Goal: Task Accomplishment & Management: Manage account settings

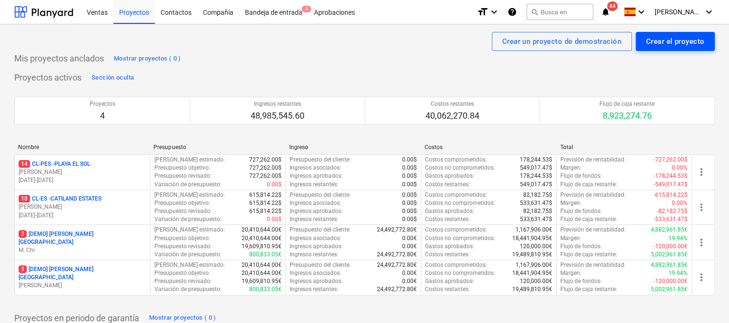
click at [669, 45] on div "Crear el proyecto" at bounding box center [675, 41] width 58 height 12
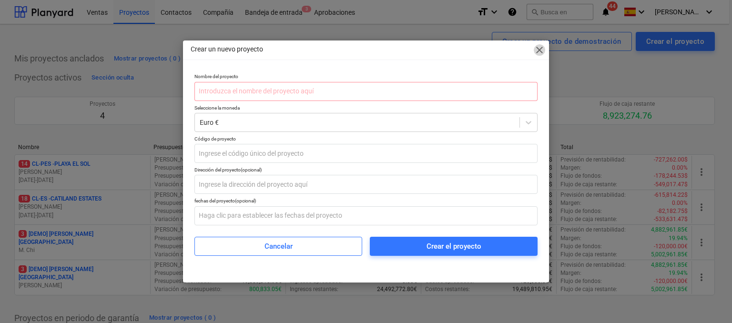
click at [540, 52] on span "close" at bounding box center [539, 49] width 11 height 11
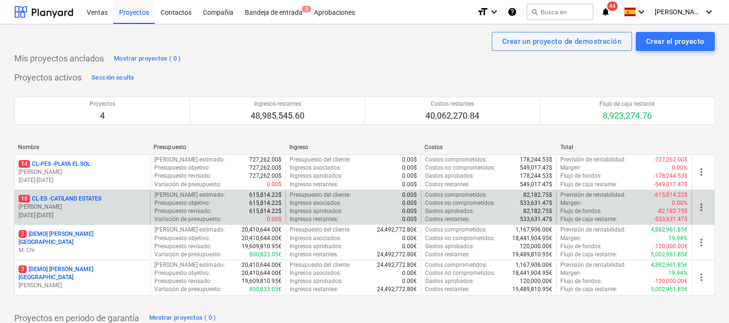
click at [90, 201] on p "18 CL-ES - CATILAND ESTATES" at bounding box center [60, 199] width 83 height 8
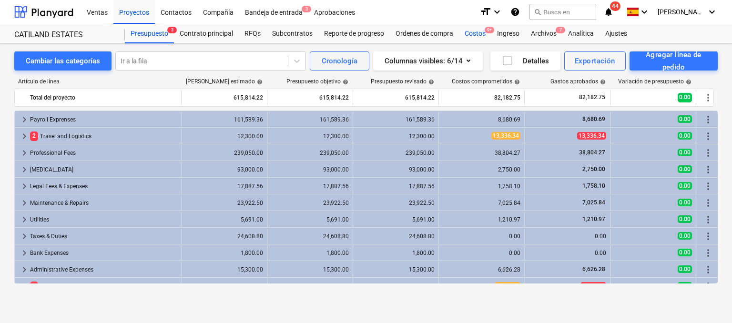
click at [484, 34] on div "Costos 9+" at bounding box center [475, 33] width 32 height 19
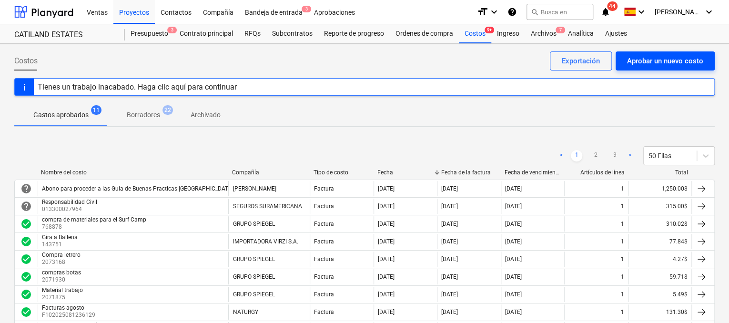
click at [647, 57] on div "Aprobar un nuevo costo" at bounding box center [665, 61] width 76 height 12
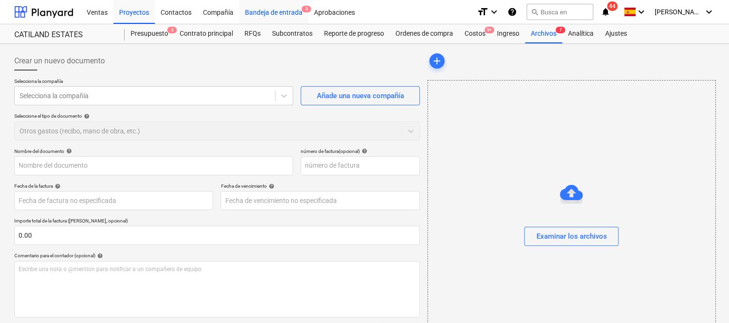
click at [269, 14] on div "Bandeja de entrada 3" at bounding box center [273, 12] width 69 height 24
click at [517, 12] on icon "help" at bounding box center [513, 11] width 10 height 11
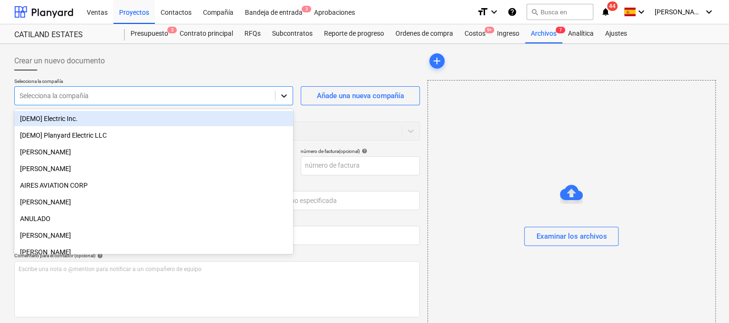
click at [285, 97] on icon at bounding box center [284, 96] width 10 height 10
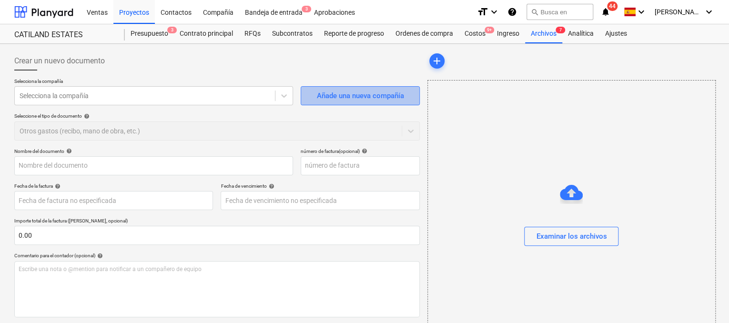
click at [336, 90] on div "Añade una nueva compañía" at bounding box center [360, 96] width 87 height 12
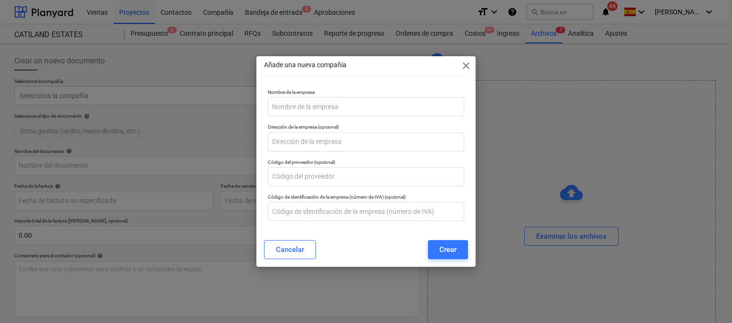
click at [472, 68] on span "close" at bounding box center [466, 65] width 11 height 11
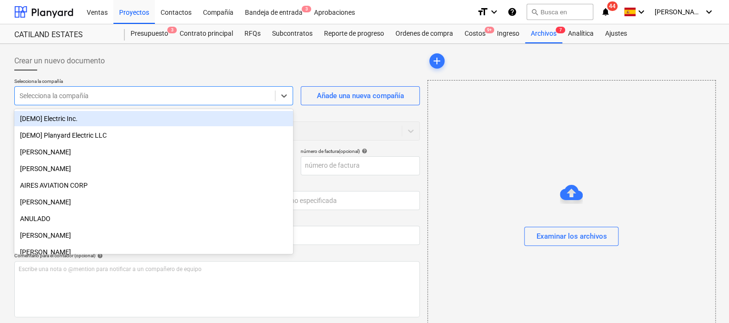
click at [234, 99] on div at bounding box center [145, 96] width 251 height 10
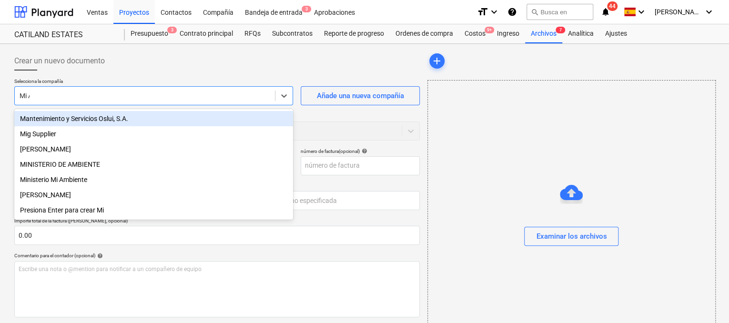
type input "Mi AM"
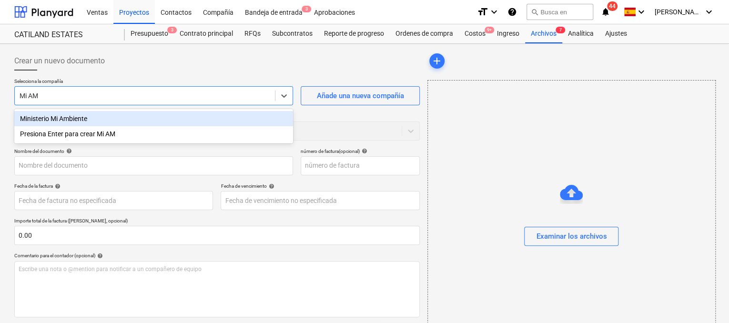
click at [204, 123] on div "Ministerio Mi Ambiente" at bounding box center [153, 118] width 279 height 15
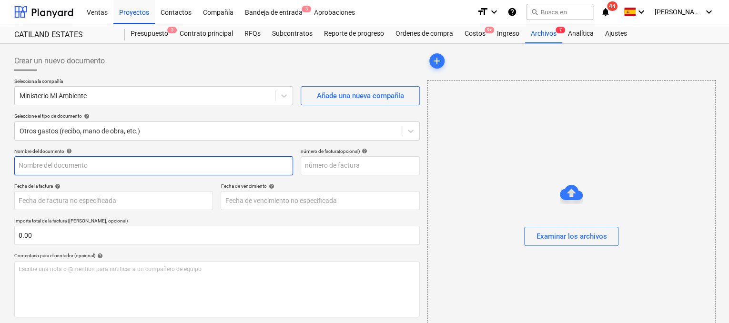
click at [135, 160] on input "text" at bounding box center [153, 165] width 279 height 19
type input "i"
type input "I"
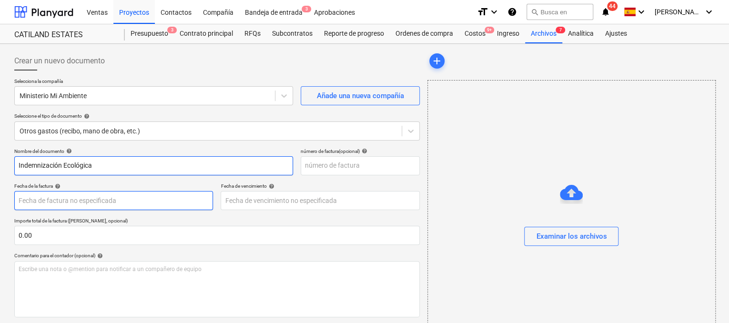
type input "Indemnización Ecológica"
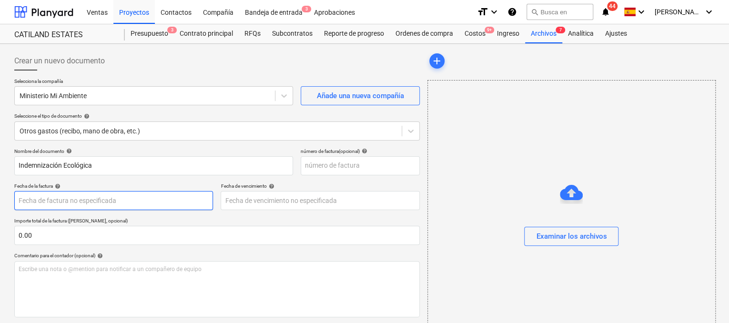
click at [100, 200] on body "Ventas Proyectos Contactos Compañía Bandeja de entrada 3 Aprobaciones format_si…" at bounding box center [364, 161] width 729 height 323
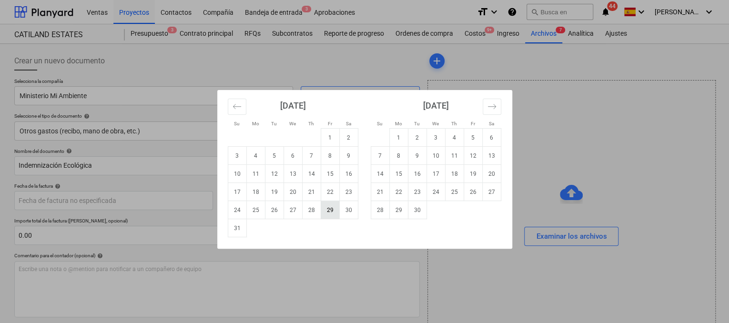
click at [328, 215] on td "29" at bounding box center [330, 210] width 19 height 18
type input "[DATE]"
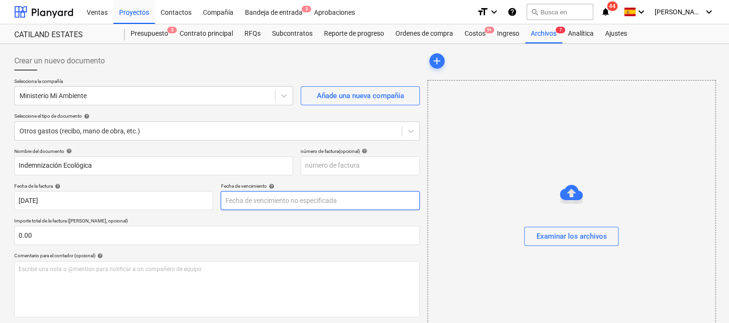
click at [318, 205] on body "Ventas Proyectos Contactos Compañía Bandeja de entrada 3 Aprobaciones format_si…" at bounding box center [364, 161] width 729 height 323
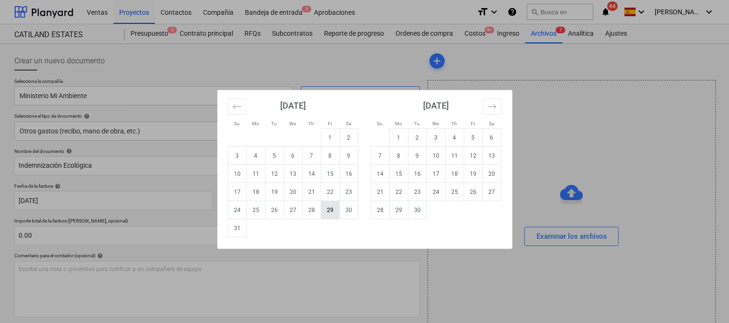
click at [336, 209] on td "29" at bounding box center [330, 210] width 19 height 18
type input "[DATE]"
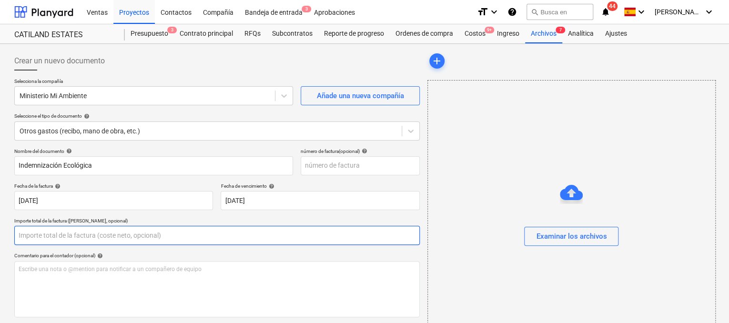
click at [147, 235] on input "text" at bounding box center [217, 235] width 406 height 19
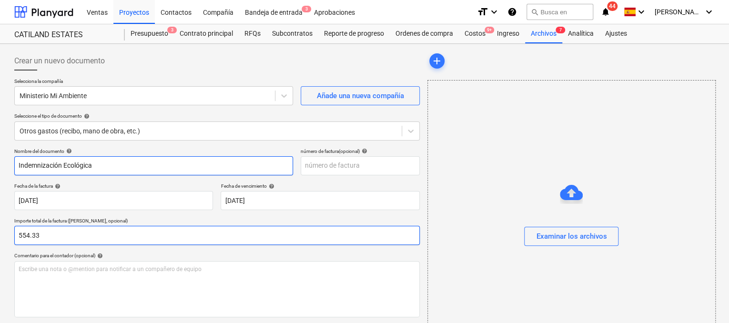
type input "554.33"
click at [120, 166] on input "Indemnización Ecológica" at bounding box center [153, 165] width 279 height 19
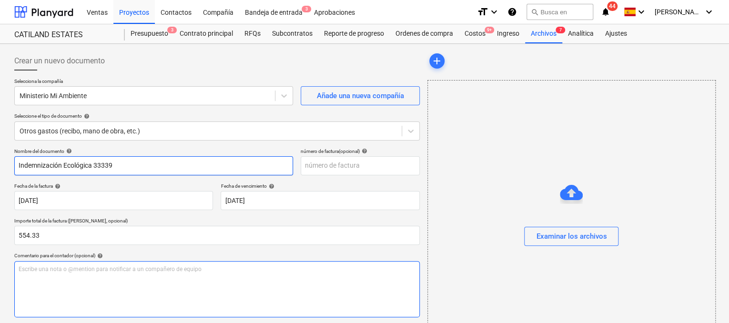
type input "Indemnización Ecológica 33339"
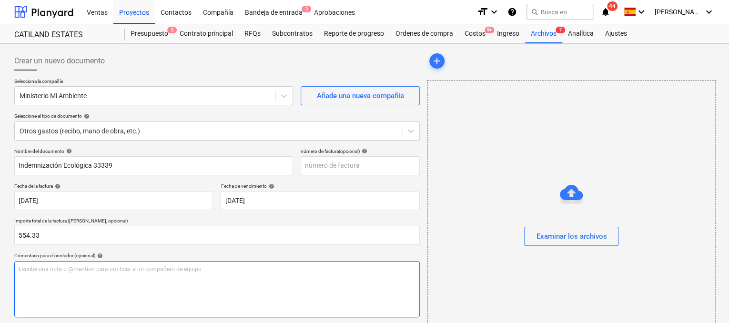
click at [82, 271] on p "Escribe una nota o @mention para notificar a un compañero de equipo ﻿" at bounding box center [217, 270] width 397 height 8
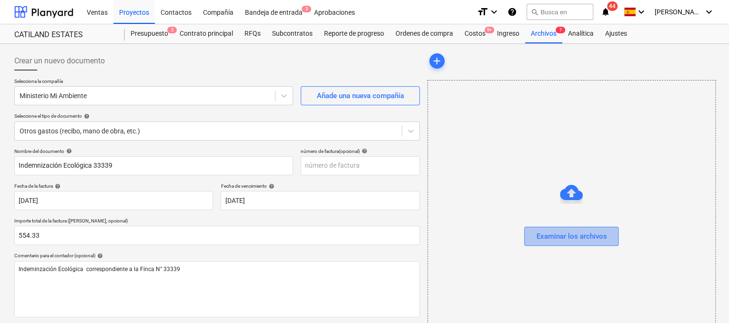
click at [544, 231] on div "Examinar los archivos" at bounding box center [571, 236] width 71 height 12
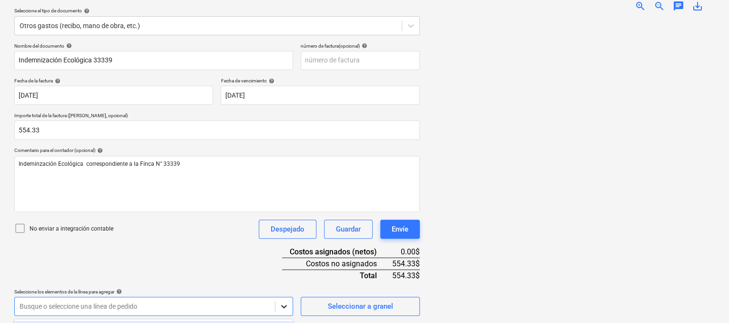
scroll to position [246, 0]
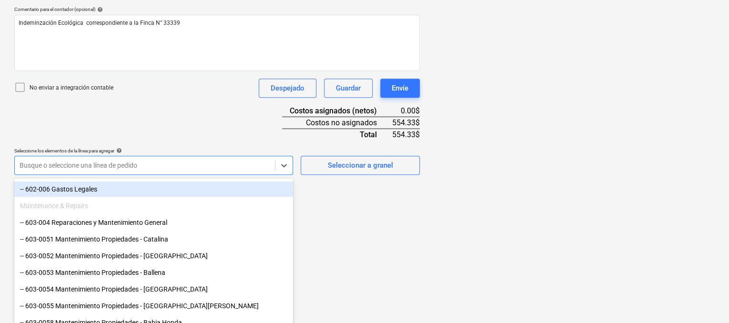
scroll to position [334, 0]
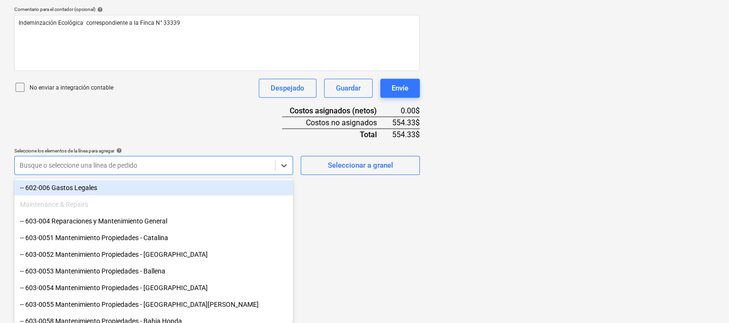
click at [85, 187] on div "-- 602-006 Gastos Legales" at bounding box center [153, 187] width 279 height 15
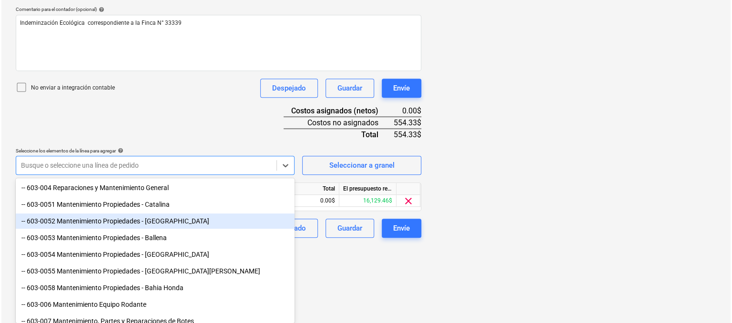
scroll to position [168, 0]
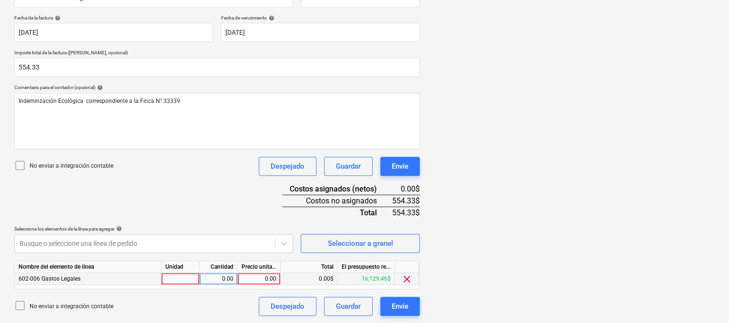
click at [195, 280] on div at bounding box center [181, 279] width 38 height 12
type input "1"
click at [213, 277] on div "0.00" at bounding box center [219, 279] width 30 height 12
click at [279, 279] on div "0.00" at bounding box center [259, 279] width 43 height 12
type input "4"
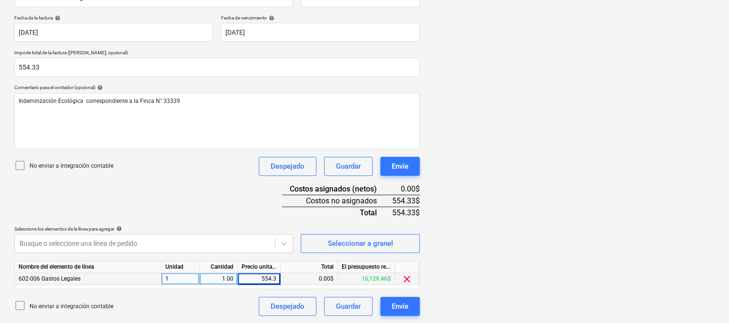
type input "554.33"
click at [306, 277] on div "554.33$" at bounding box center [309, 279] width 57 height 12
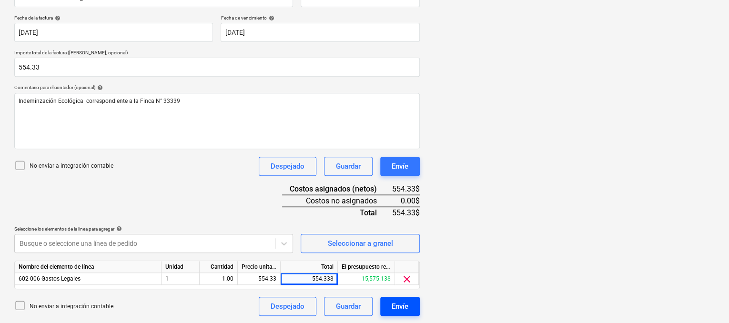
click at [407, 304] on div "Envíe" at bounding box center [400, 306] width 17 height 12
